Goal: Obtain resource: Download file/media

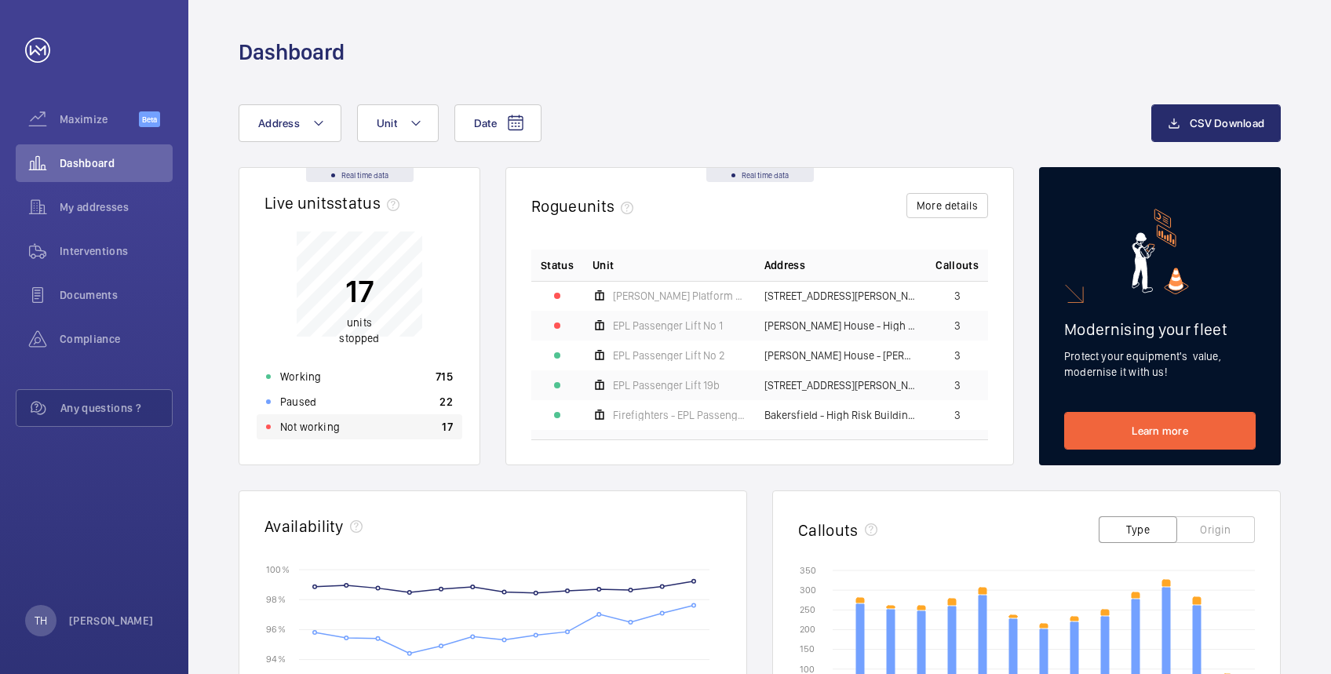
click at [311, 421] on p "Not working" at bounding box center [310, 427] width 60 height 16
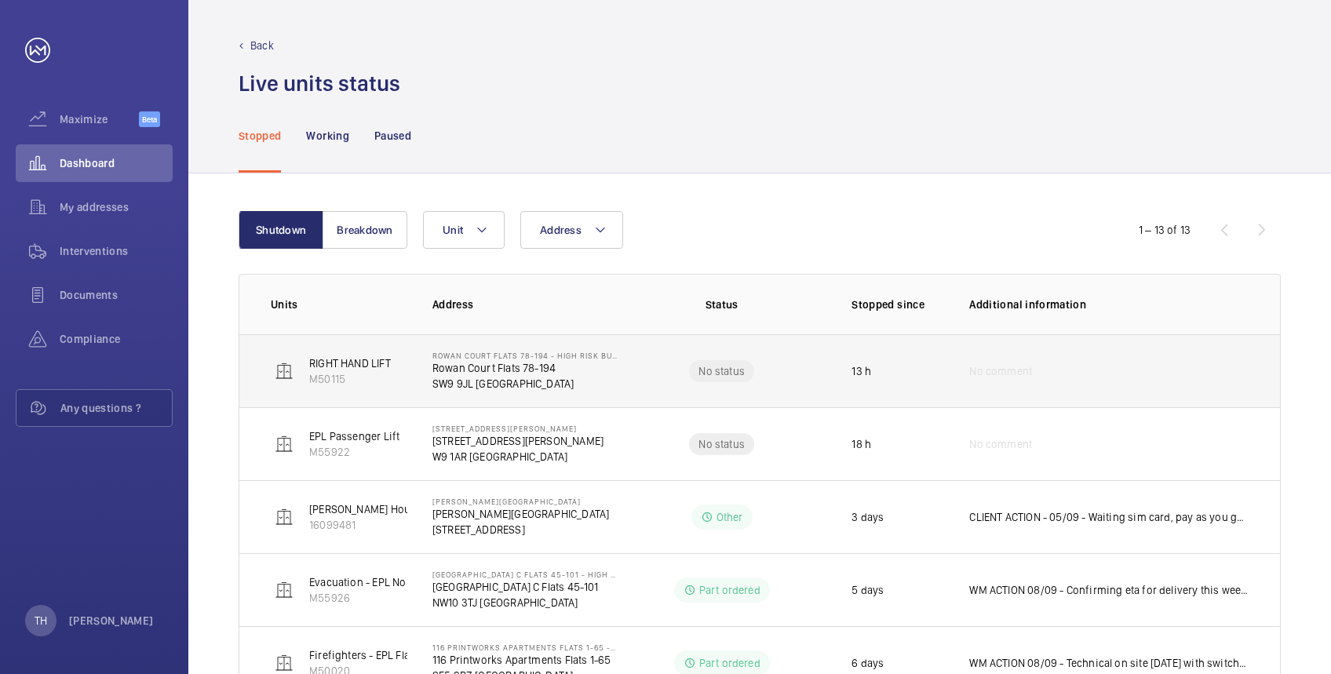
click at [556, 384] on p "SW9 9JL [GEOGRAPHIC_DATA]" at bounding box center [524, 384] width 184 height 16
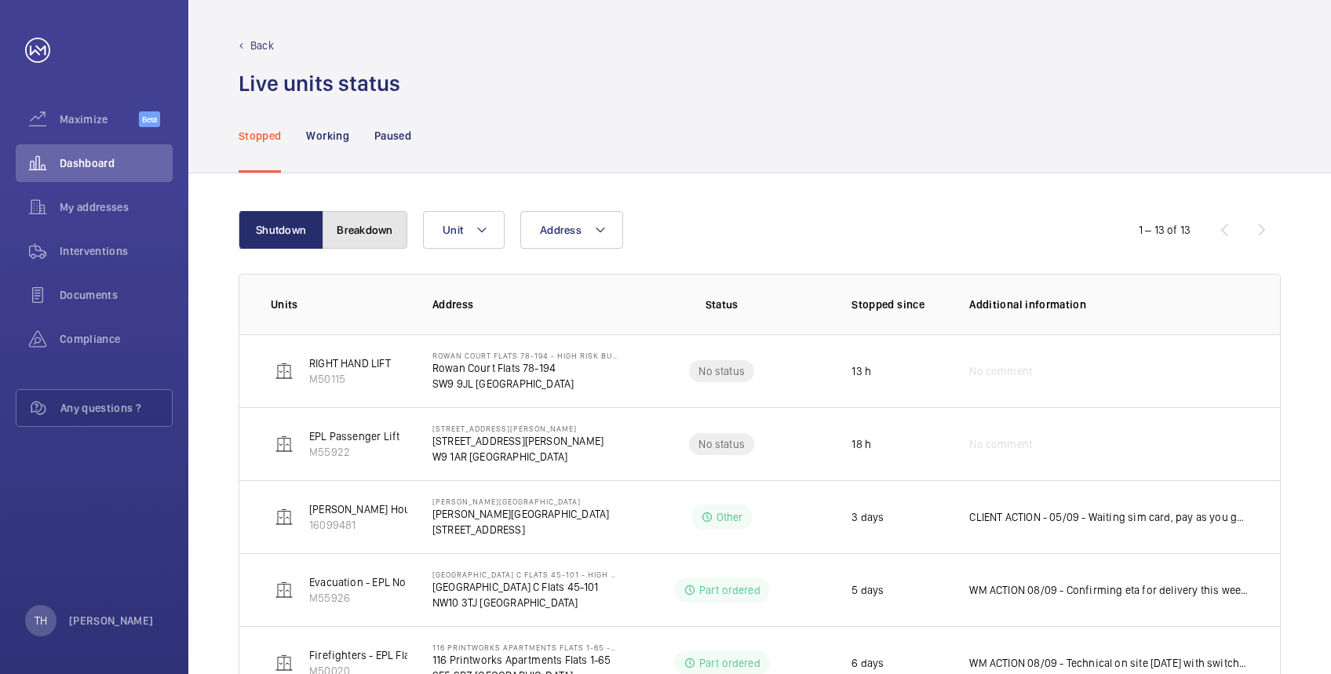
click at [351, 224] on button "Breakdown" at bounding box center [364, 230] width 85 height 38
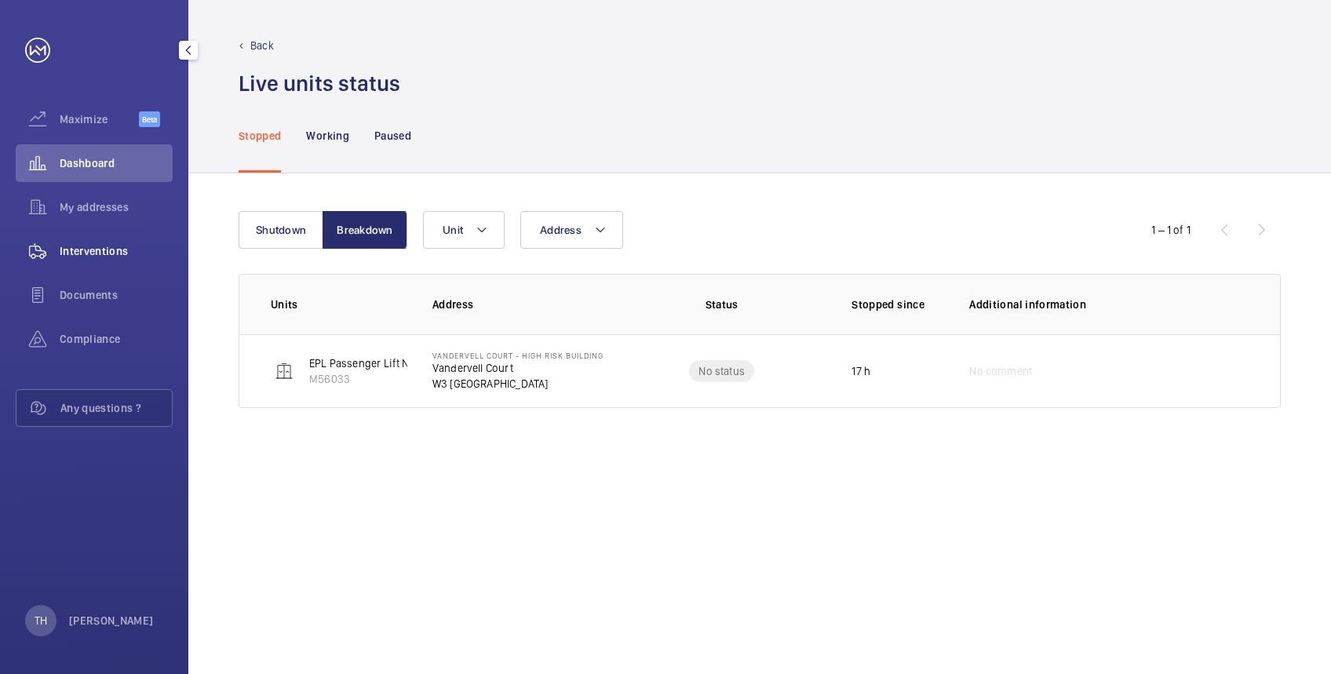
click at [96, 245] on span "Interventions" at bounding box center [116, 251] width 113 height 16
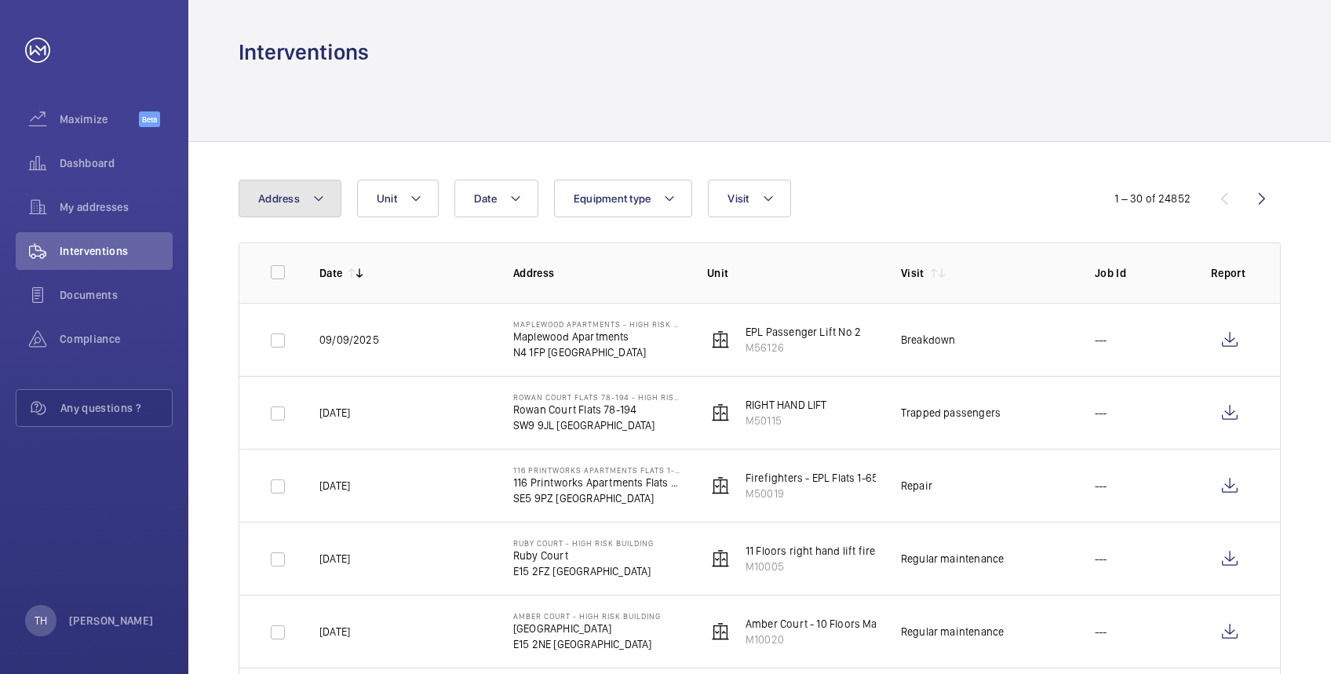
click at [326, 193] on button "Address" at bounding box center [289, 199] width 103 height 38
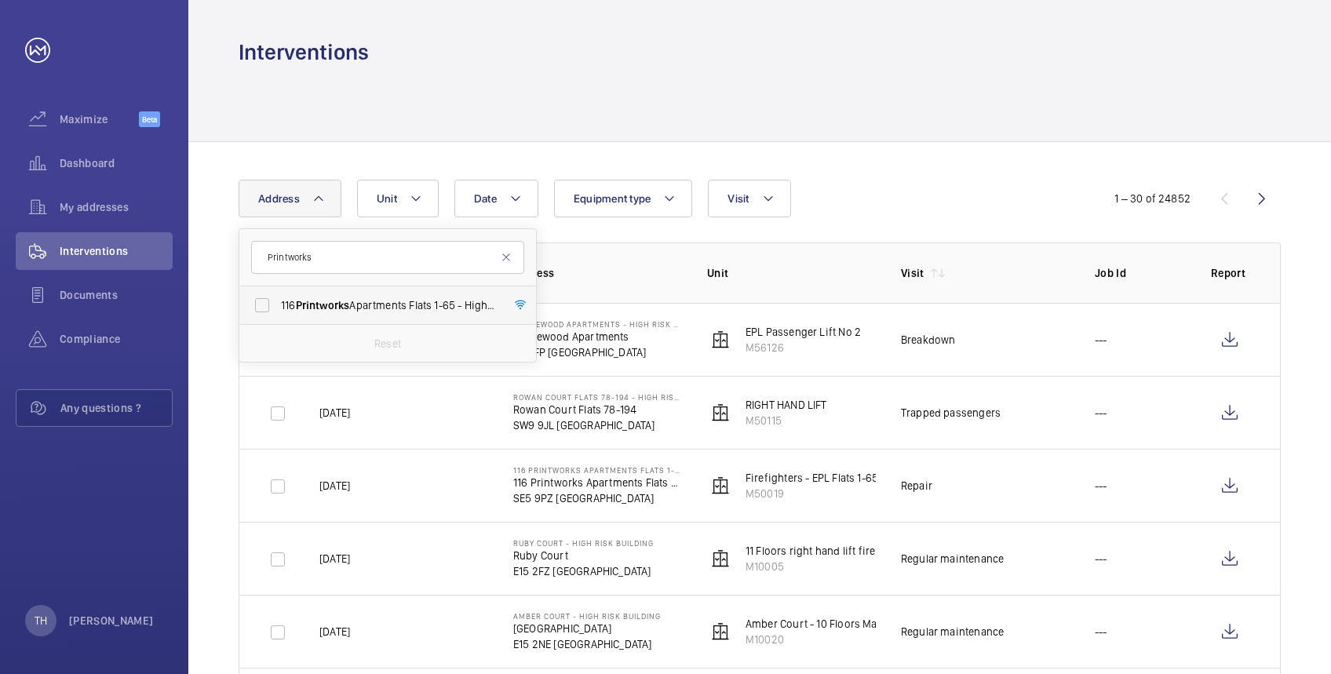
type input "Printworks"
click at [322, 302] on span "Printworks" at bounding box center [323, 305] width 54 height 13
click at [278, 302] on input "116 Printworks Apartments Flats 1-65 - High Risk Building - 116 Printworks Apar…" at bounding box center [261, 304] width 31 height 31
checkbox input "true"
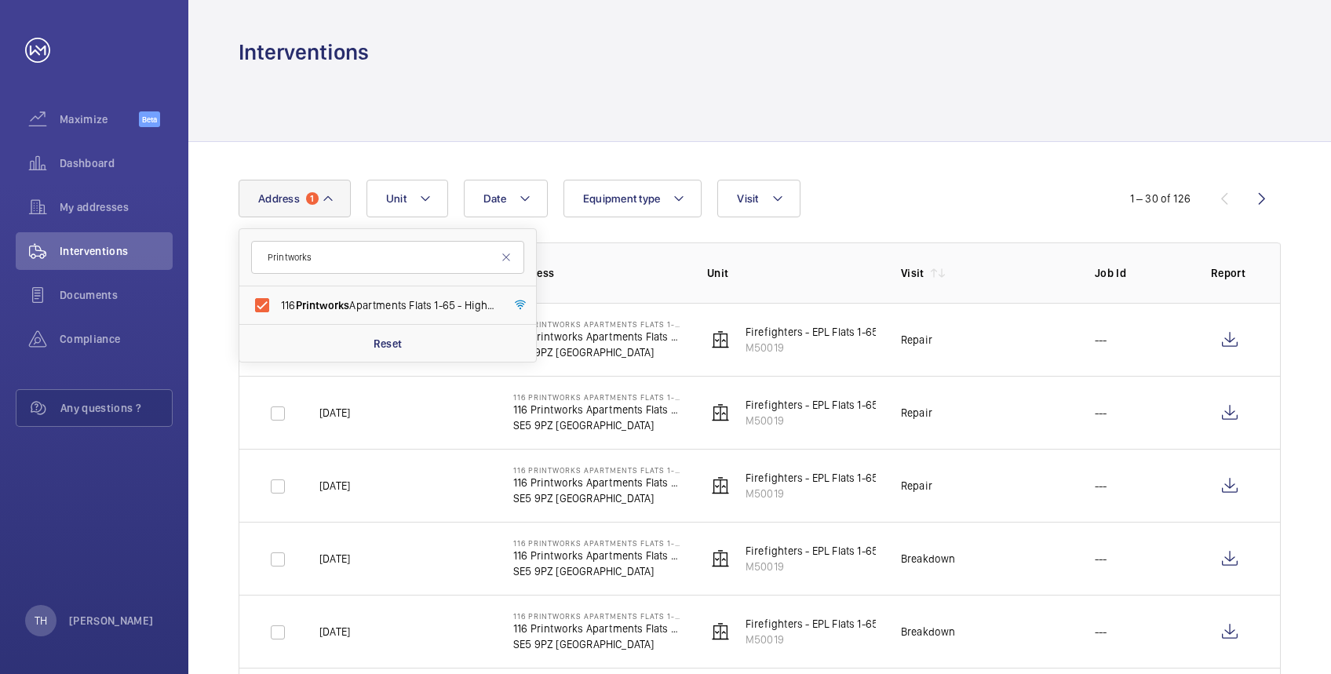
click at [506, 55] on div "Interventions" at bounding box center [759, 52] width 1042 height 29
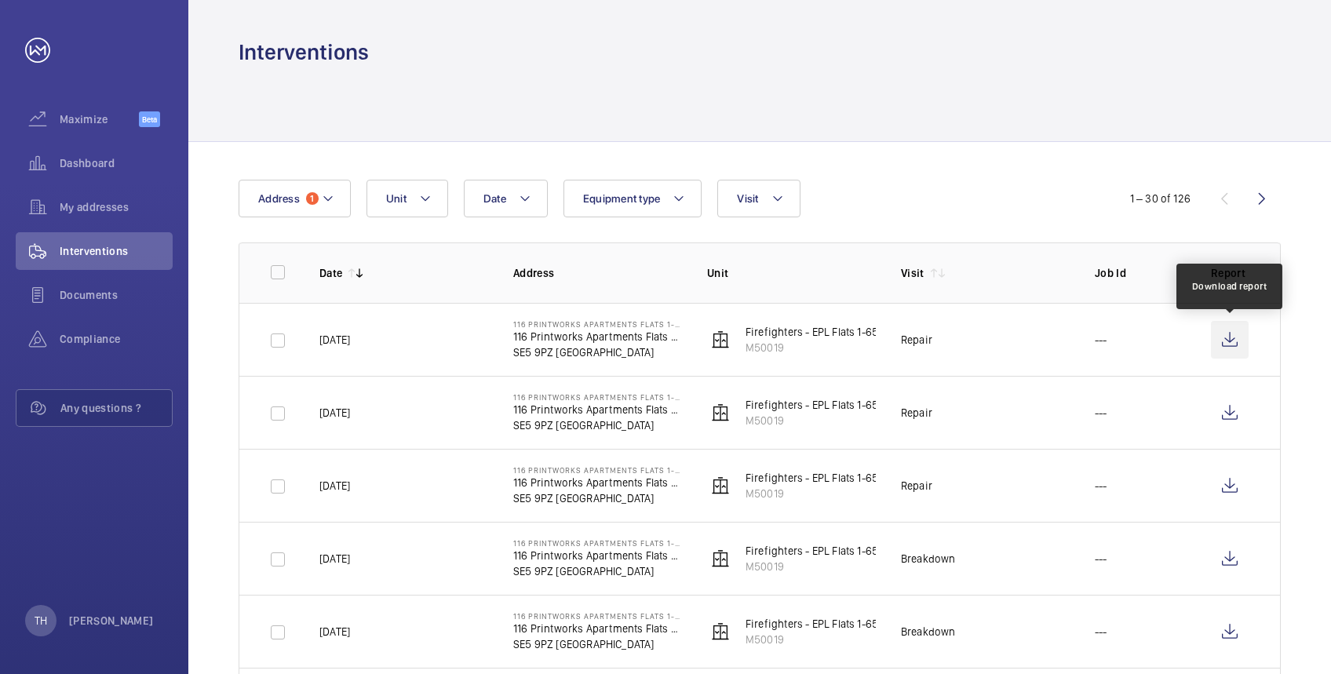
click at [1228, 337] on wm-front-icon-button at bounding box center [1229, 340] width 38 height 38
